Goal: Transaction & Acquisition: Obtain resource

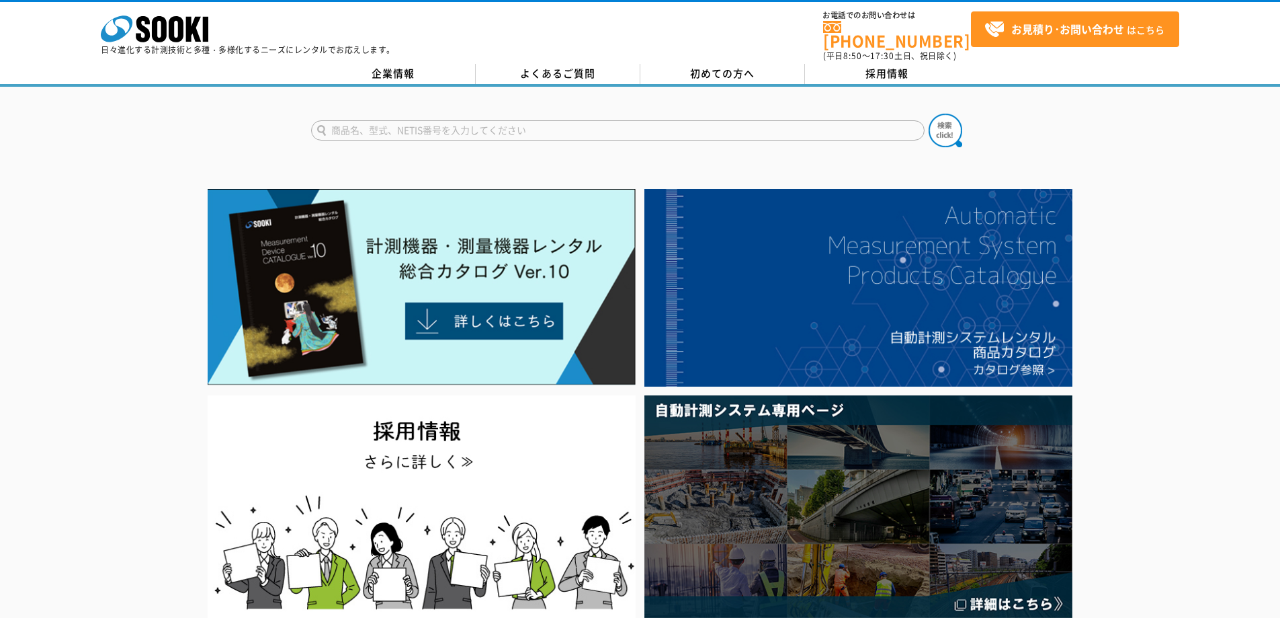
click at [544, 136] on form at bounding box center [640, 133] width 659 height 38
click at [504, 123] on input "text" at bounding box center [618, 130] width 614 height 20
drag, startPoint x: 382, startPoint y: 124, endPoint x: 262, endPoint y: 133, distance: 120.0
click at [262, 132] on div "DSｌｌ" at bounding box center [640, 119] width 1280 height 65
type input "DSL"
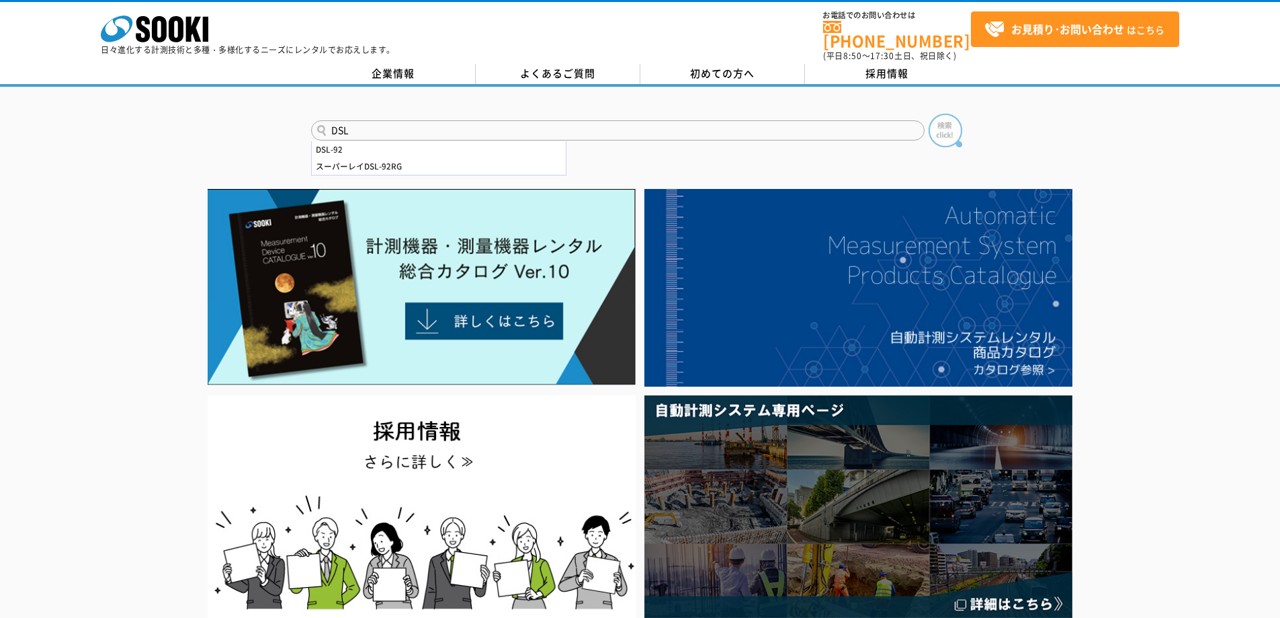
click at [945, 124] on img at bounding box center [946, 131] width 34 height 34
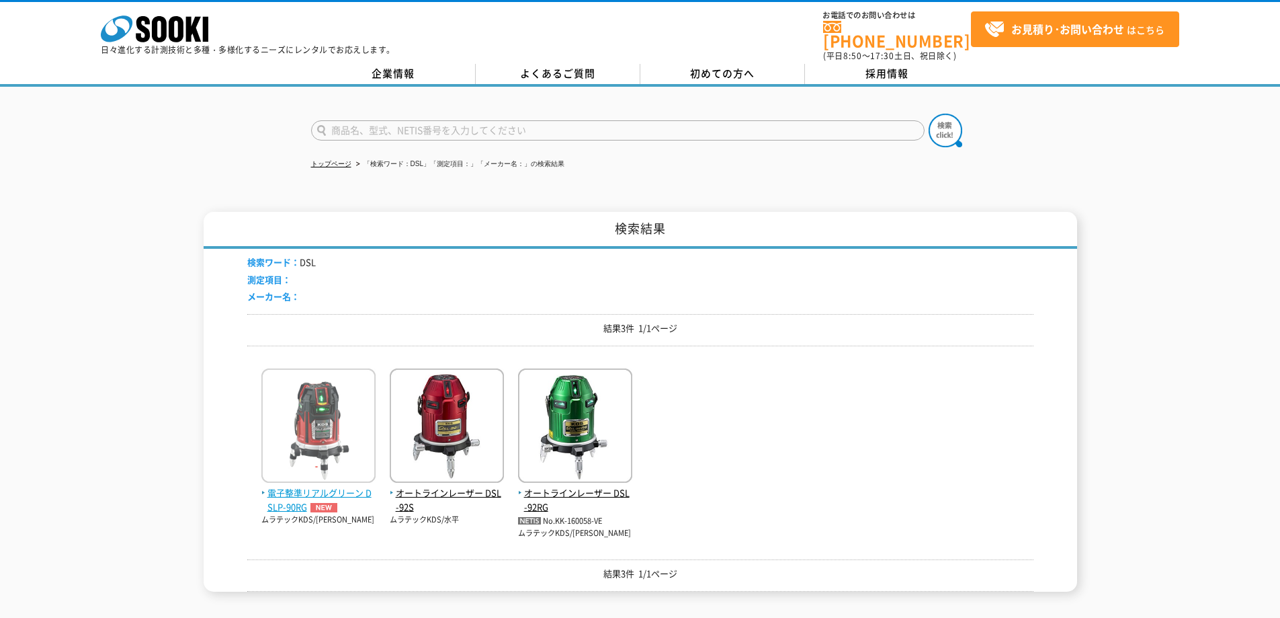
click at [308, 436] on img at bounding box center [318, 427] width 114 height 118
click at [524, 124] on input "text" at bounding box center [618, 130] width 614 height 20
type input "カークル"
click at [929, 114] on button at bounding box center [946, 131] width 34 height 34
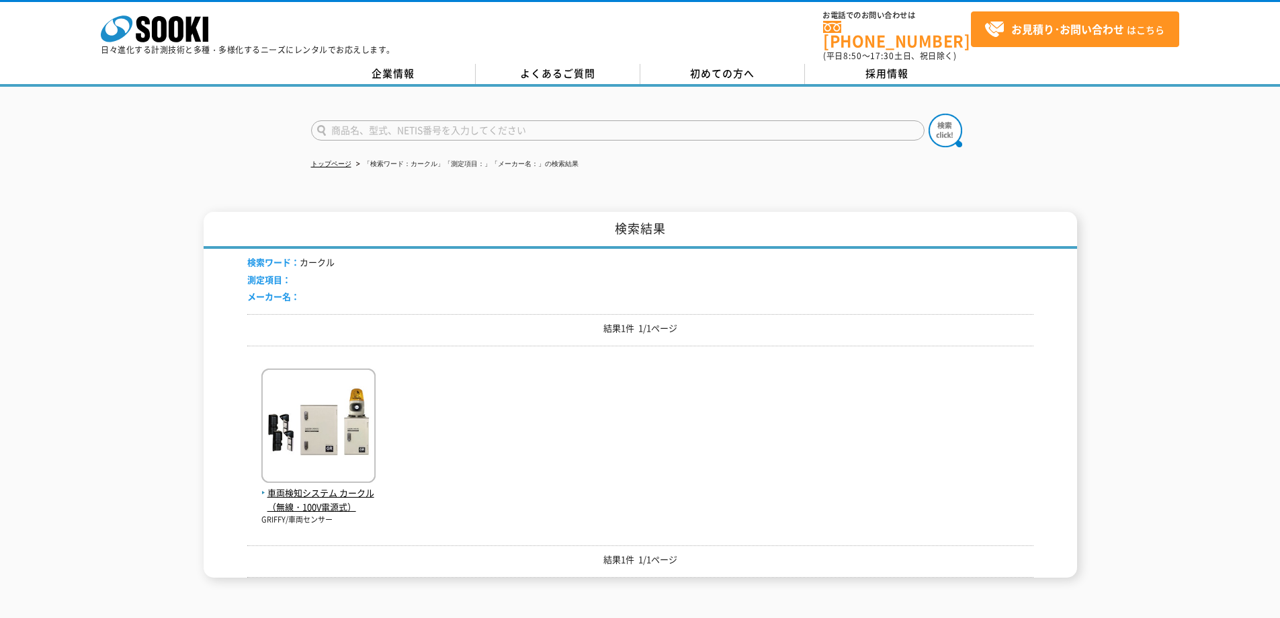
click at [259, 435] on div "車両検知システム カークル（無線・100V電源式） GRIFFY/車両センサー" at bounding box center [640, 440] width 786 height 169
click at [294, 428] on img at bounding box center [318, 427] width 114 height 118
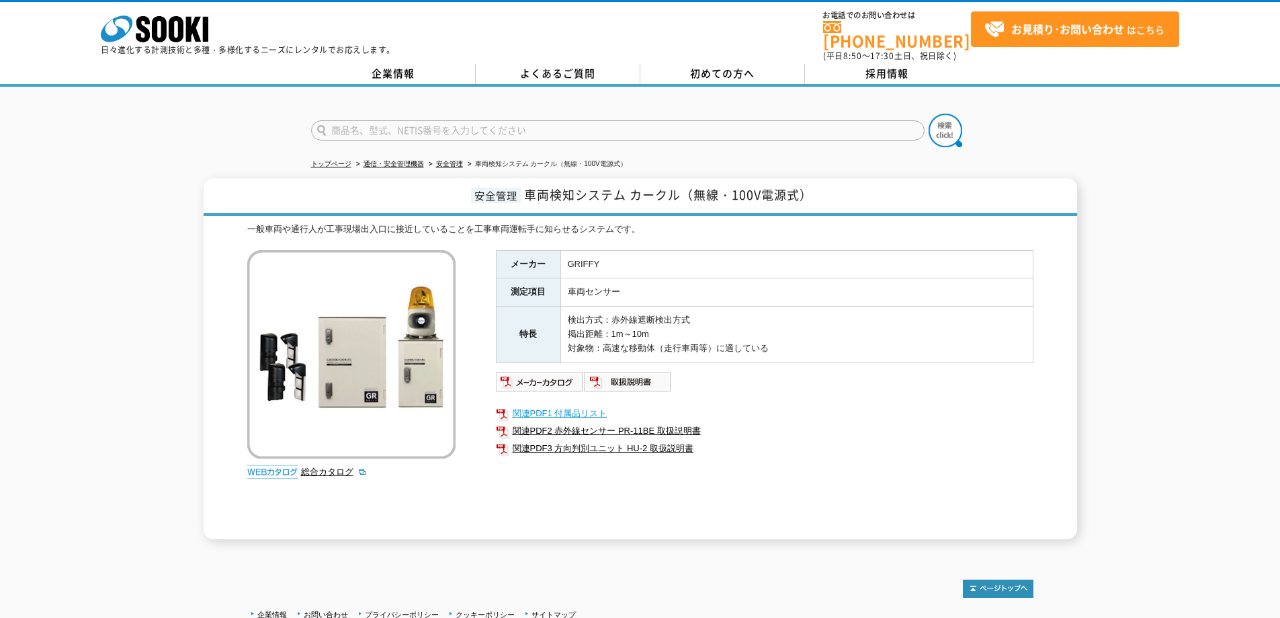
click at [558, 410] on link "関連PDF1 付属品リスト" at bounding box center [765, 413] width 538 height 17
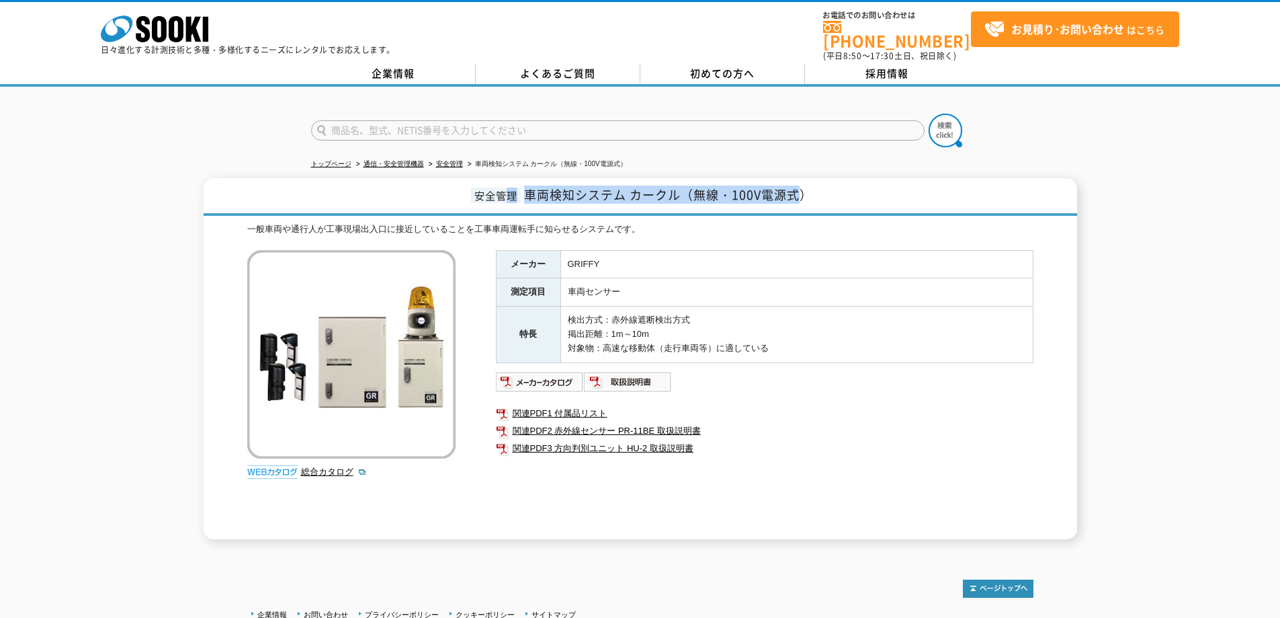
drag, startPoint x: 671, startPoint y: 181, endPoint x: 800, endPoint y: 176, distance: 129.1
click at [800, 178] on h1 "安全管理 車両検知システム カークル（無線・100V電源式）" at bounding box center [641, 197] width 874 height 38
click at [319, 466] on link "総合カタログ" at bounding box center [334, 471] width 66 height 10
